Goal: Transaction & Acquisition: Purchase product/service

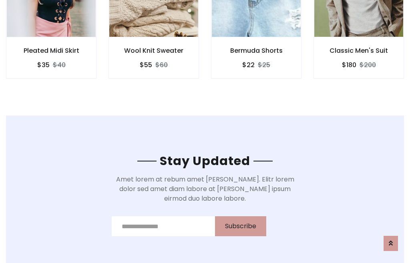
scroll to position [1206, 0]
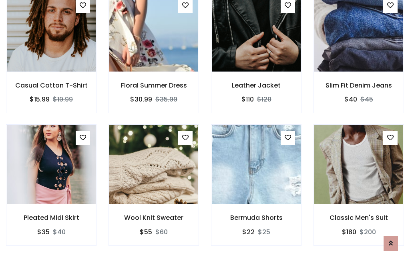
click at [205, 131] on div "Bermuda Shorts $22 $25" at bounding box center [256, 191] width 102 height 133
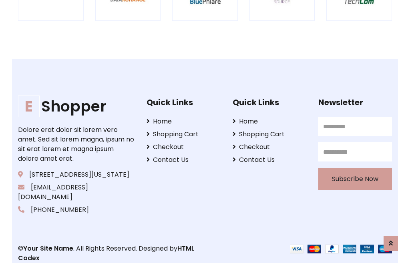
scroll to position [1524, 0]
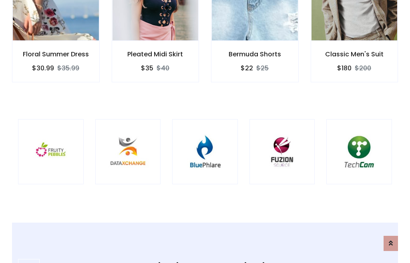
click at [205, 132] on img at bounding box center [205, 152] width 46 height 46
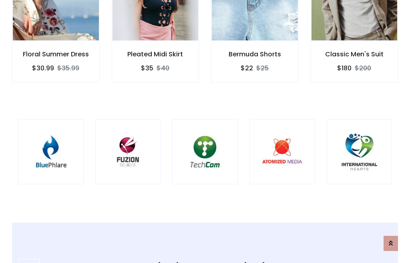
click at [205, 132] on img at bounding box center [205, 152] width 46 height 46
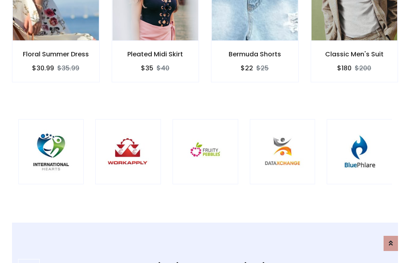
click at [205, 132] on img at bounding box center [206, 152] width 46 height 46
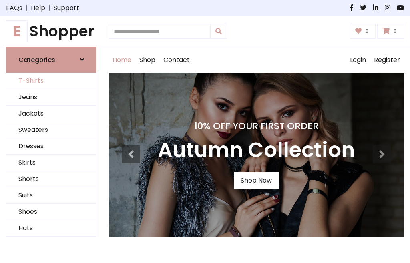
click at [51, 81] on link "T-Shirts" at bounding box center [51, 81] width 90 height 16
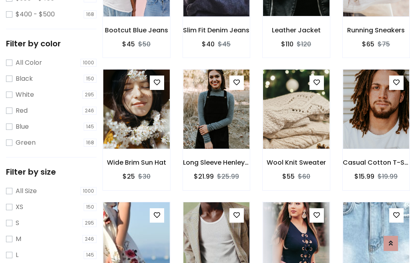
scroll to position [74, 0]
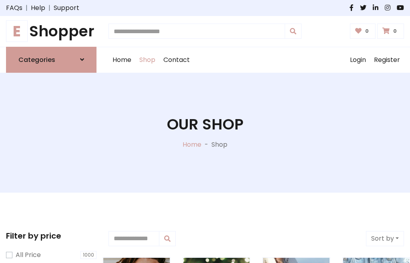
click at [51, 31] on h1 "E Shopper" at bounding box center [51, 31] width 90 height 18
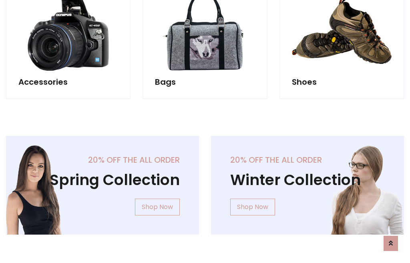
scroll to position [778, 0]
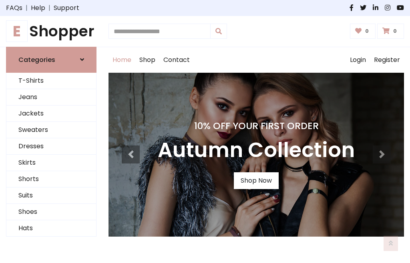
scroll to position [263, 0]
